Goal: Task Accomplishment & Management: Use online tool/utility

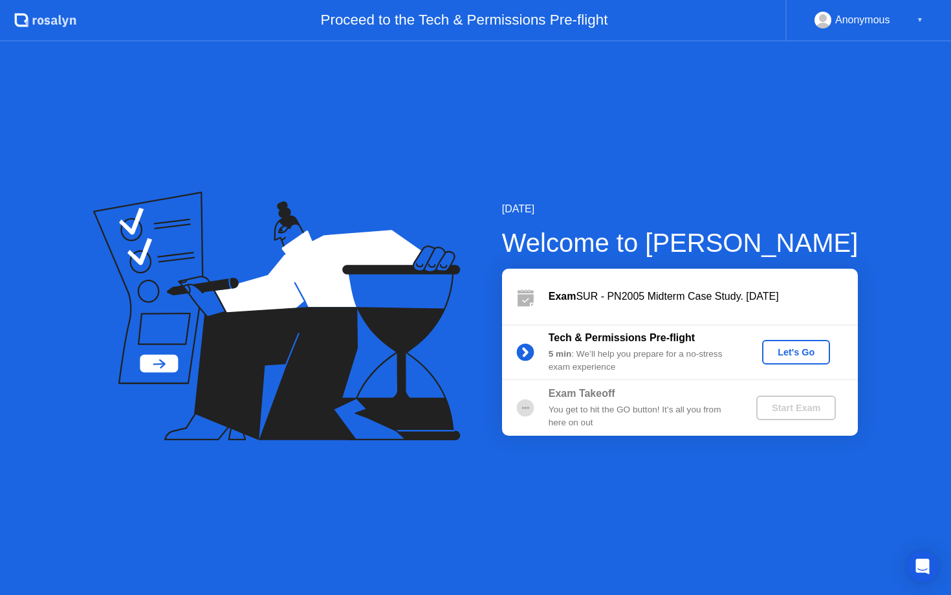
click at [811, 353] on div "Let's Go" at bounding box center [796, 352] width 58 height 10
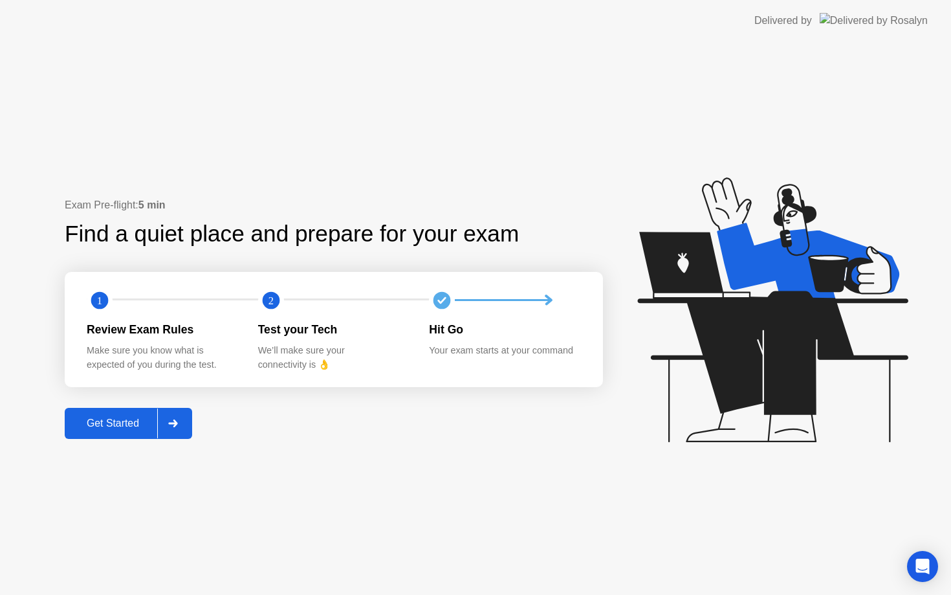
click at [100, 423] on div "Get Started" at bounding box center [113, 423] width 89 height 12
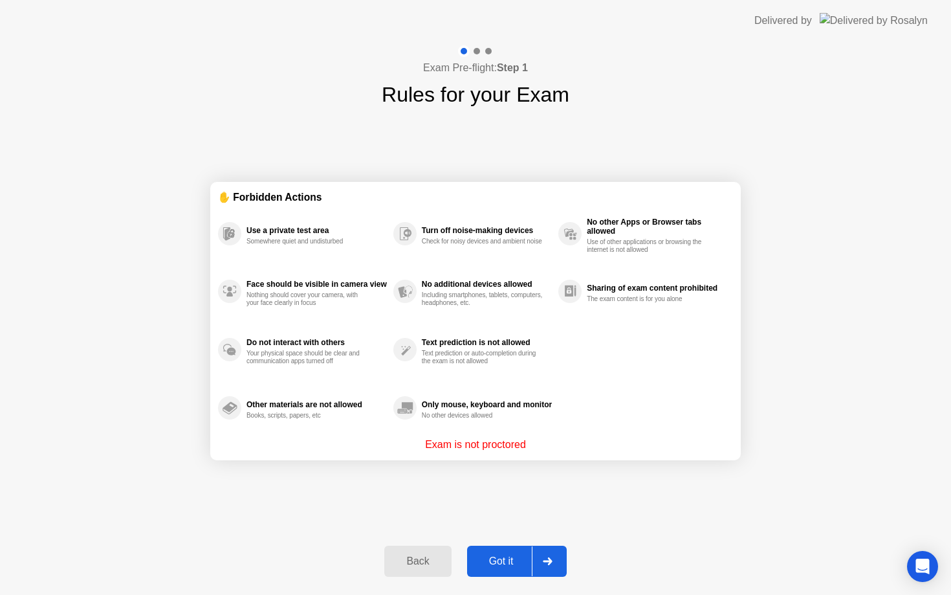
click at [514, 555] on div "Got it" at bounding box center [501, 561] width 61 height 12
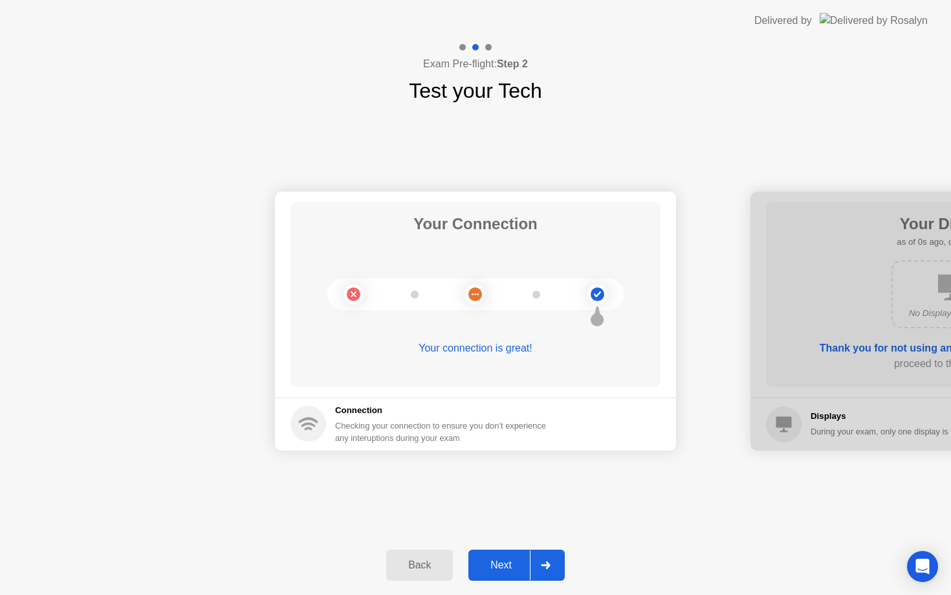
click at [511, 562] on div "Next" at bounding box center [501, 565] width 58 height 12
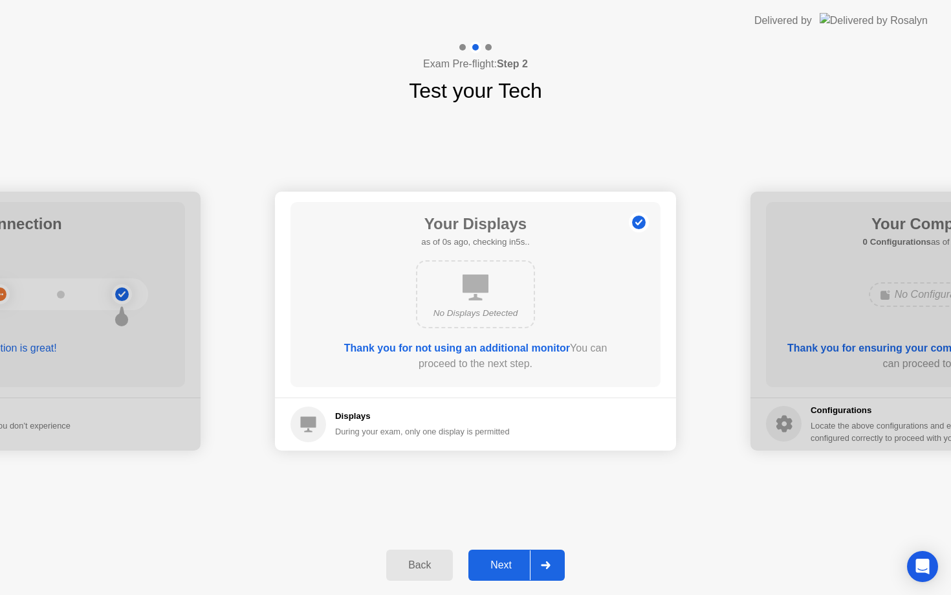
click at [511, 562] on div "Next" at bounding box center [501, 565] width 58 height 12
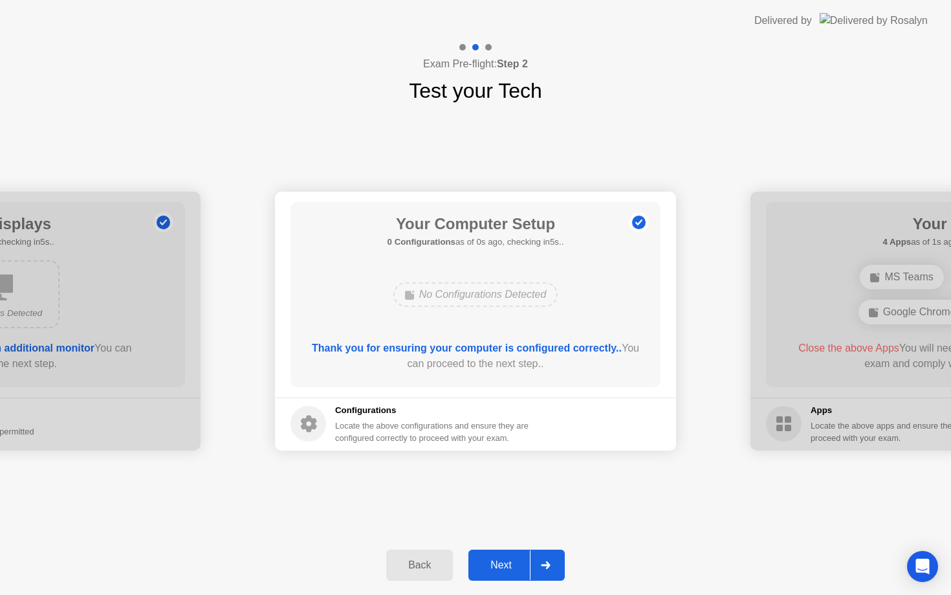
click at [511, 562] on div "Next" at bounding box center [501, 565] width 58 height 12
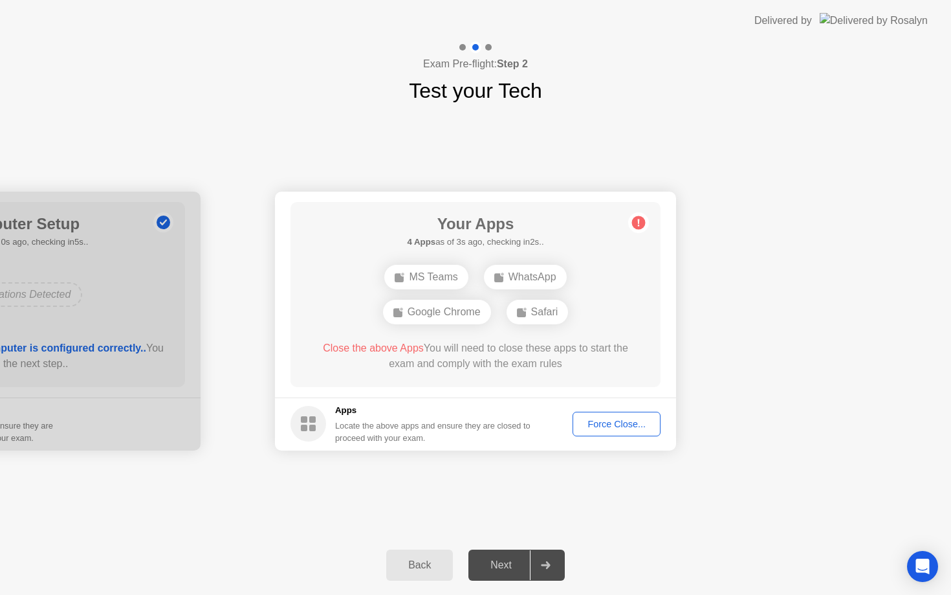
click at [631, 419] on div "Force Close..." at bounding box center [616, 424] width 79 height 10
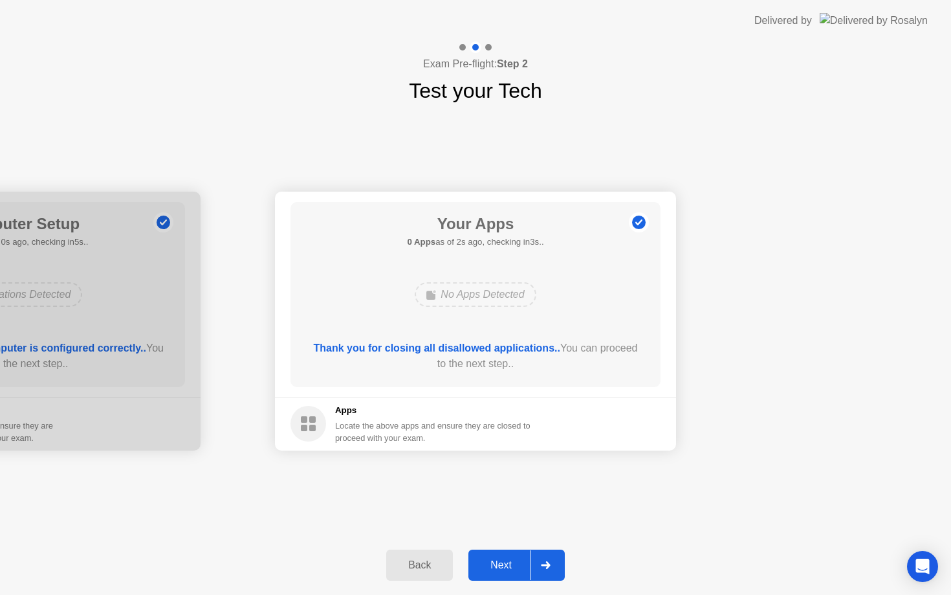
click at [502, 559] on div "Next" at bounding box center [501, 565] width 58 height 12
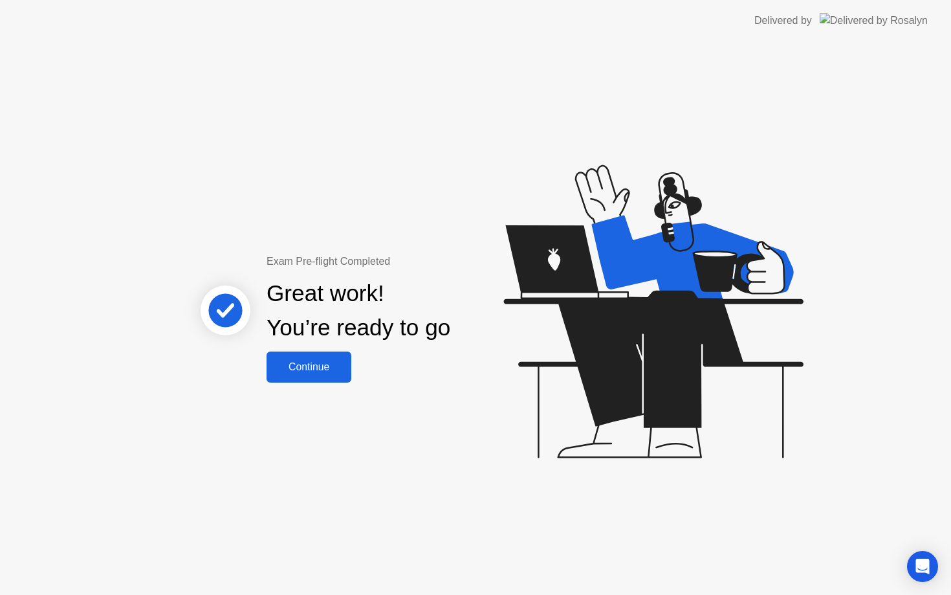
click at [322, 370] on div "Continue" at bounding box center [308, 367] width 77 height 12
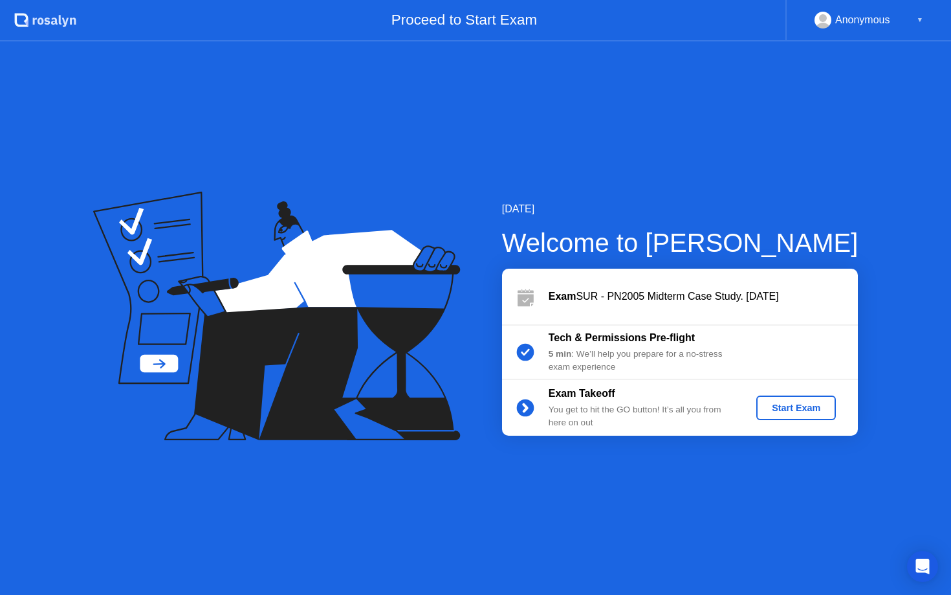
click at [796, 397] on button "Start Exam" at bounding box center [796, 407] width 80 height 25
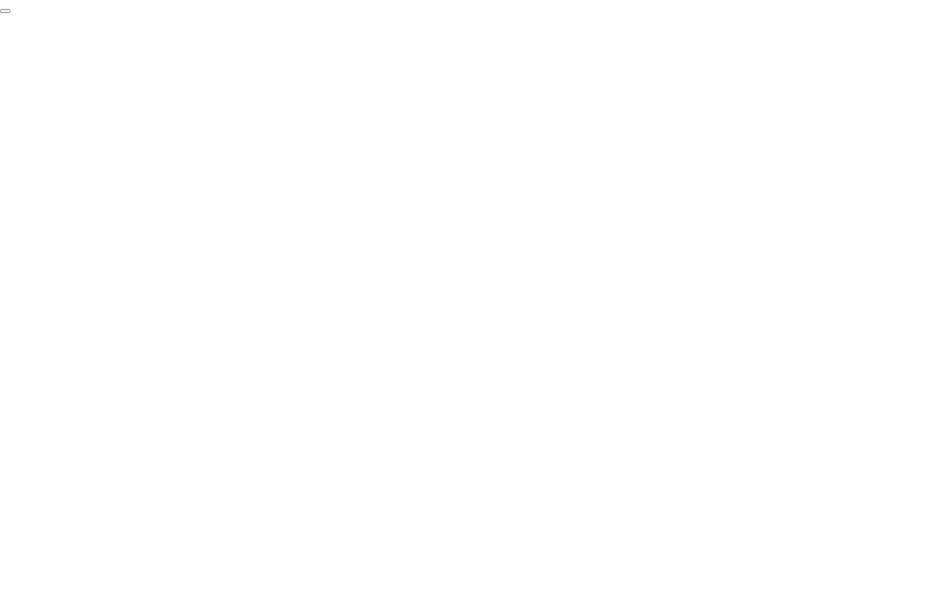
click at [10, 13] on button "End Proctoring Session" at bounding box center [5, 11] width 10 height 4
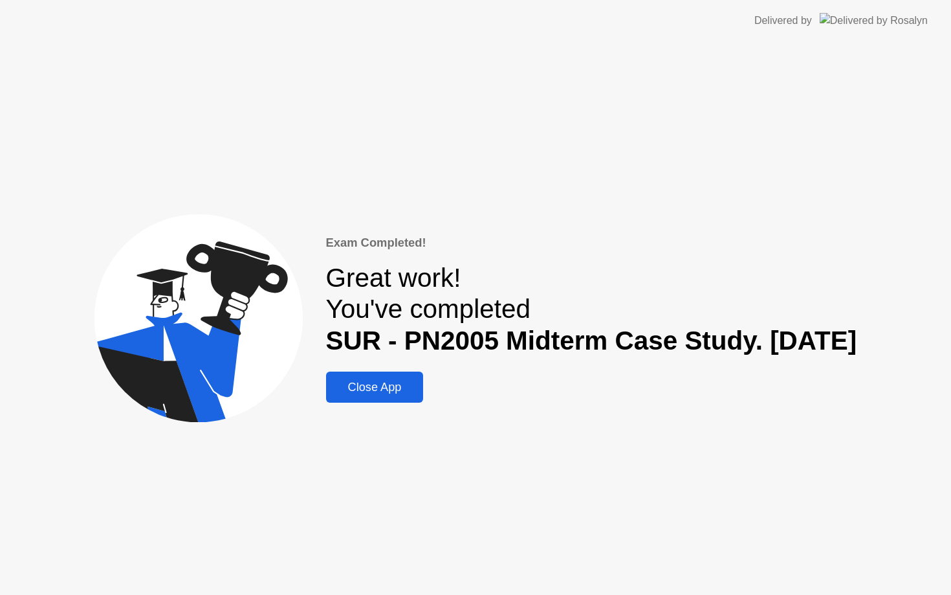
click at [330, 380] on div "Close App" at bounding box center [375, 387] width 90 height 14
